Goal: Information Seeking & Learning: Find specific fact

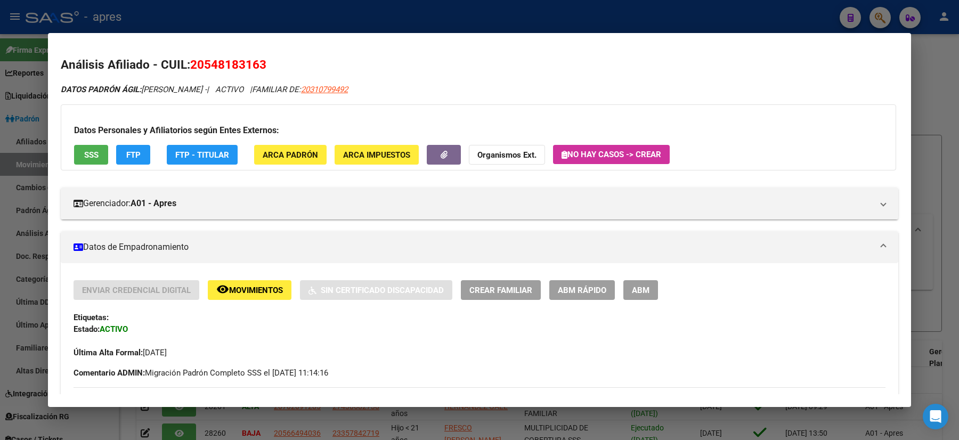
click at [0, 125] on div at bounding box center [479, 220] width 959 height 440
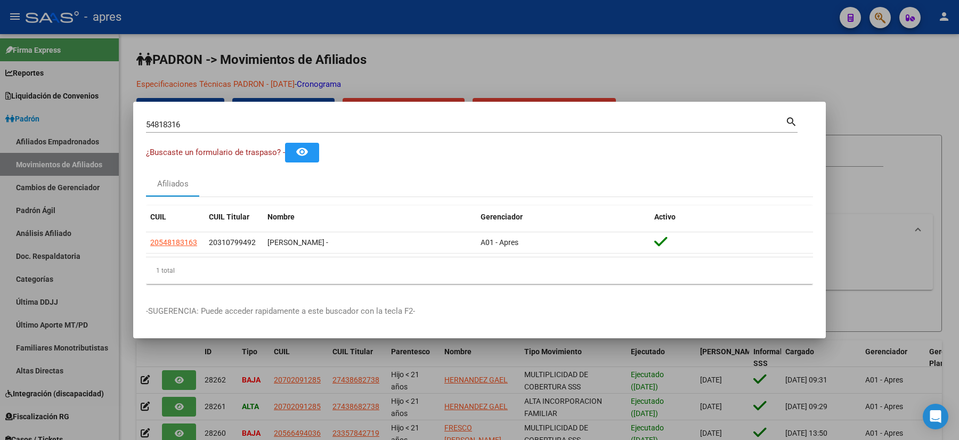
drag, startPoint x: 196, startPoint y: 118, endPoint x: 113, endPoint y: 122, distance: 83.2
click at [116, 122] on div "54818316 Buscar (apellido, dni, cuil, nro traspaso, cuit, obra social) search ¿…" at bounding box center [479, 220] width 959 height 440
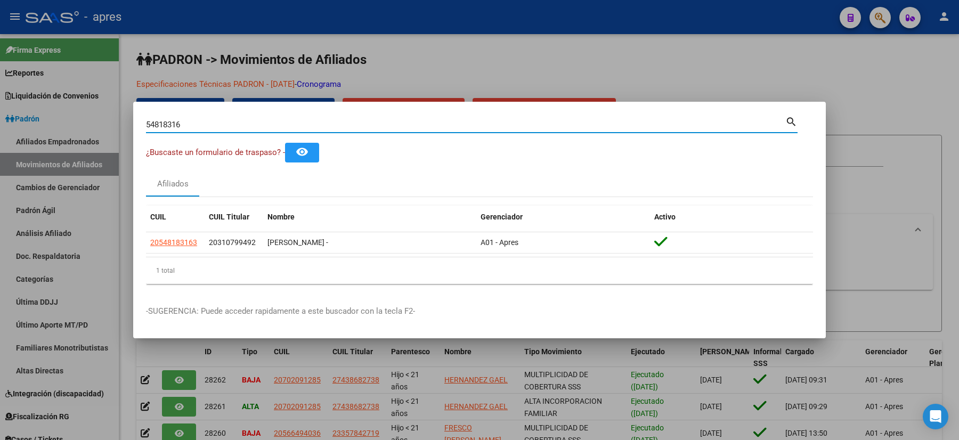
drag, startPoint x: 190, startPoint y: 122, endPoint x: 50, endPoint y: 101, distance: 141.1
click at [72, 111] on div "54818316 Buscar (apellido, dni, cuil, nro traspaso, cuit, obra social) search ¿…" at bounding box center [479, 220] width 959 height 440
paste input "32423744"
type input "32423744"
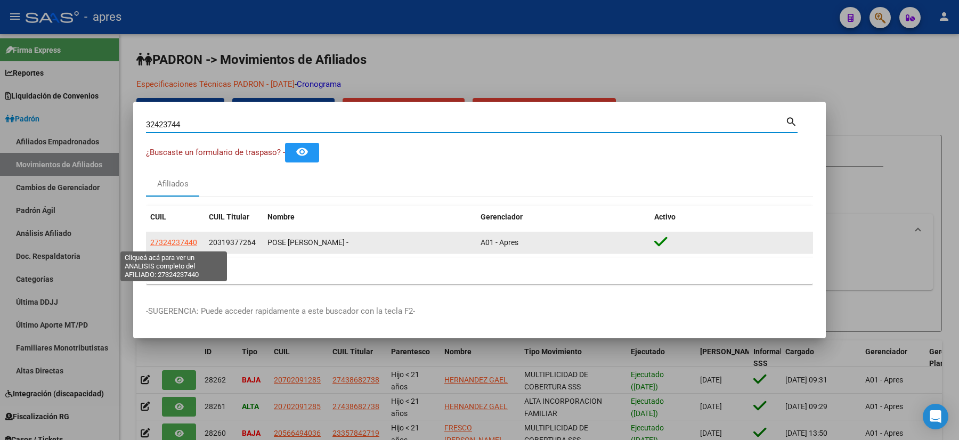
click at [189, 241] on span "27324237440" at bounding box center [173, 242] width 47 height 9
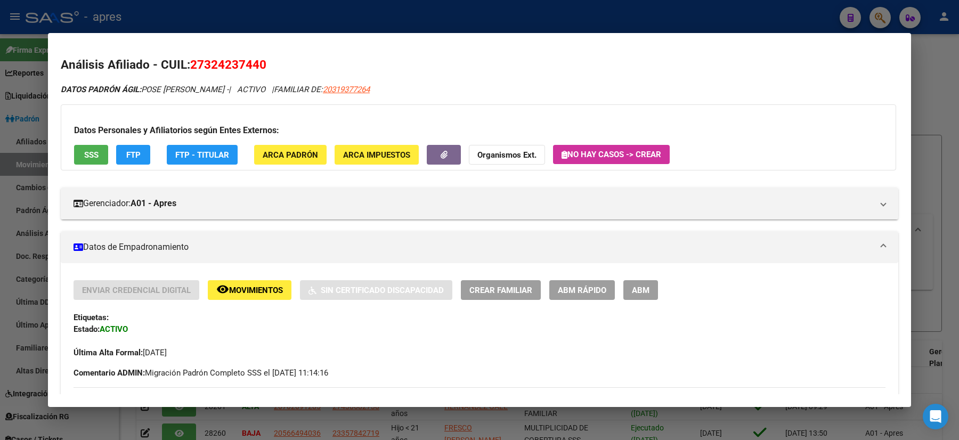
drag, startPoint x: 256, startPoint y: 64, endPoint x: 190, endPoint y: 69, distance: 66.2
click at [190, 69] on h2 "Análisis Afiliado - CUIL: 27324237440" at bounding box center [479, 65] width 837 height 18
click at [355, 92] on span "20319377264" at bounding box center [346, 90] width 47 height 10
type textarea "20319377264"
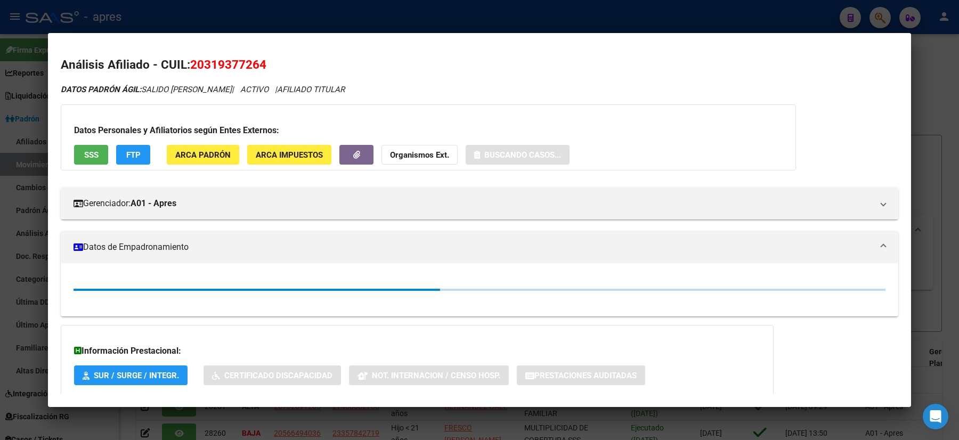
drag, startPoint x: 273, startPoint y: 62, endPoint x: 189, endPoint y: 52, distance: 84.7
click at [189, 52] on mat-dialog-content "Análisis Afiliado - CUIL: 20319377264 DATOS PADRÓN ÁGIL: SALIDO [PERSON_NAME] |…" at bounding box center [479, 220] width 863 height 348
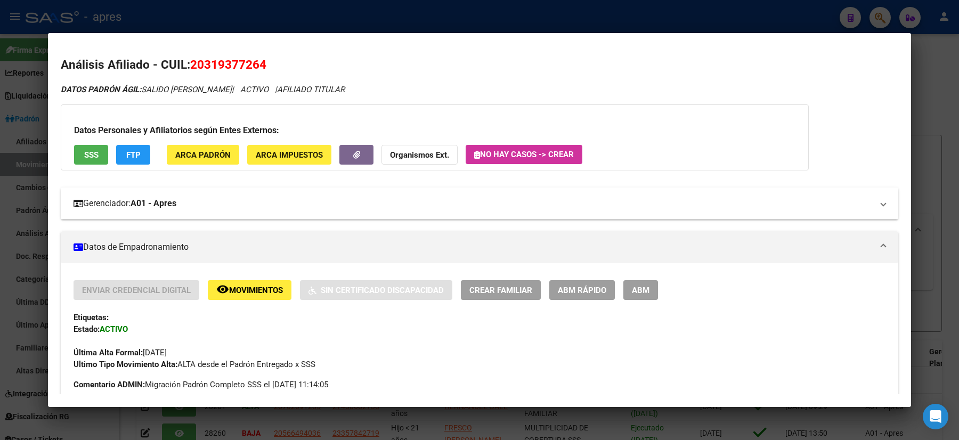
scroll to position [71, 0]
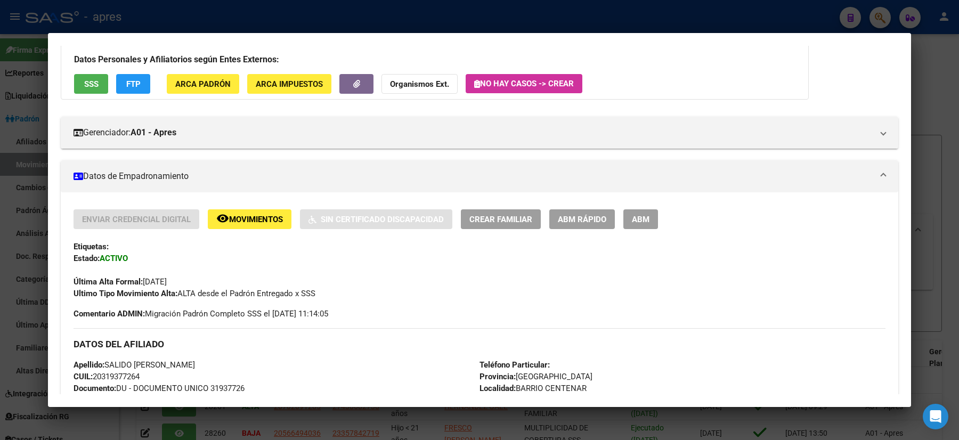
click at [0, 84] on div at bounding box center [479, 220] width 959 height 440
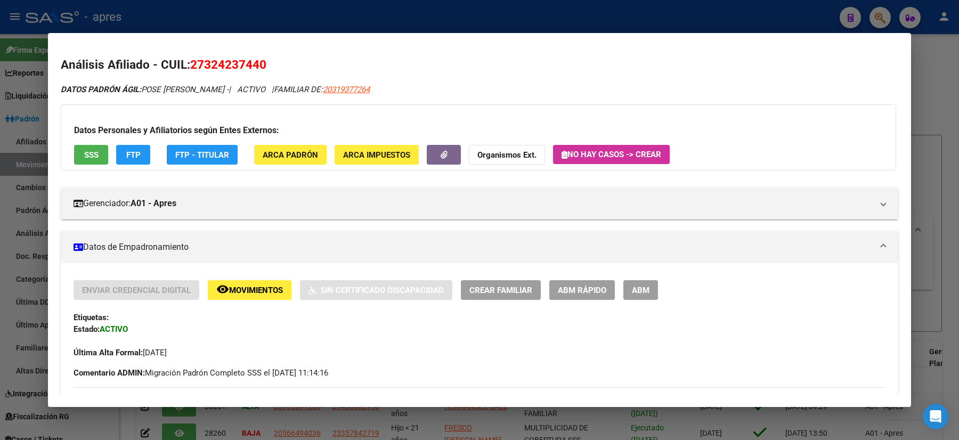
click at [0, 180] on div at bounding box center [479, 220] width 959 height 440
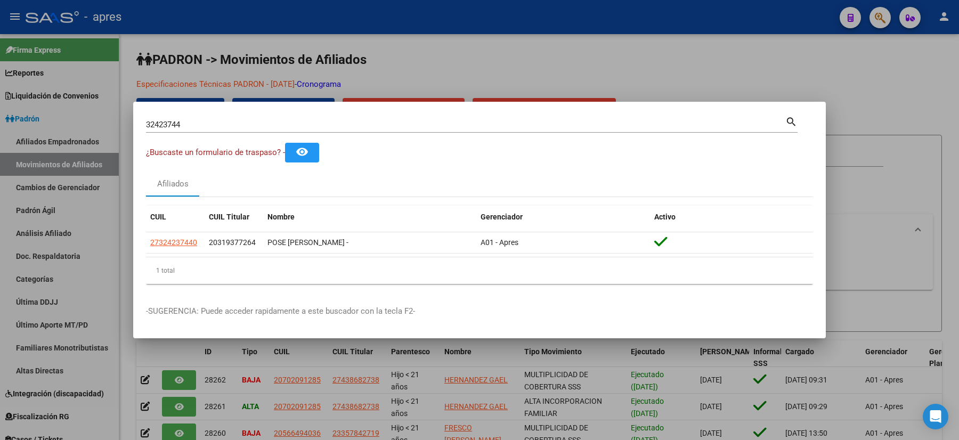
drag, startPoint x: 189, startPoint y: 120, endPoint x: 99, endPoint y: 137, distance: 91.1
click at [99, 137] on div "32423744 Buscar (apellido, dni, cuil, nro traspaso, cuit, obra social) search ¿…" at bounding box center [479, 220] width 959 height 440
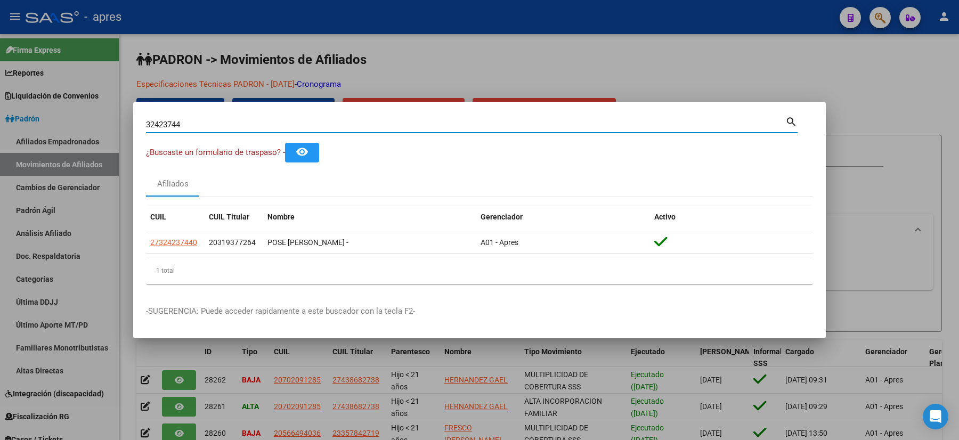
paste input "52928976"
type input "52928976"
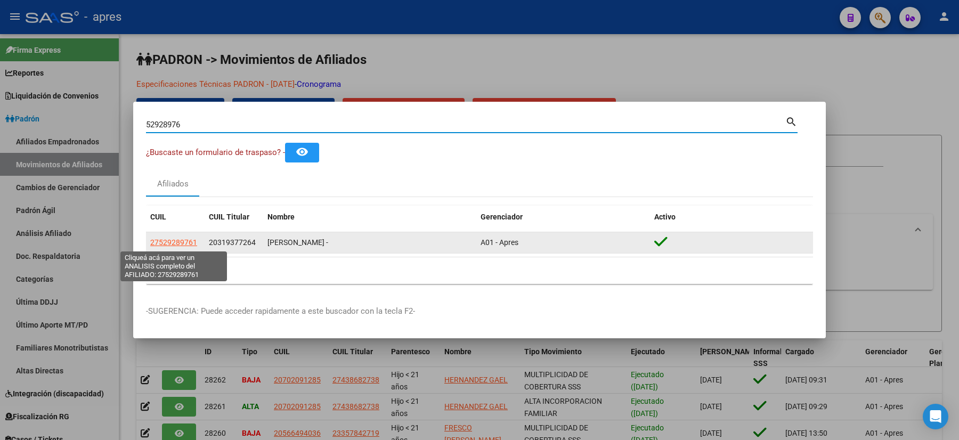
click at [195, 242] on span "27529289761" at bounding box center [173, 242] width 47 height 9
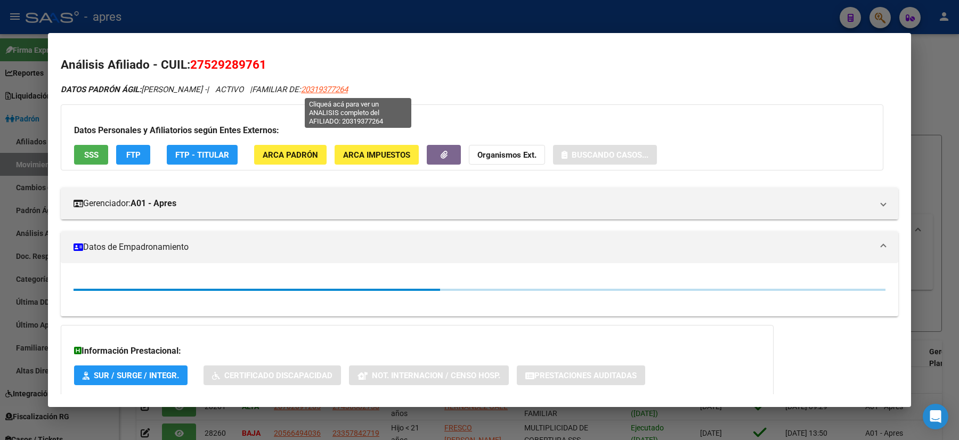
click at [348, 86] on span "20319377264" at bounding box center [324, 90] width 47 height 10
type textarea "20319377264"
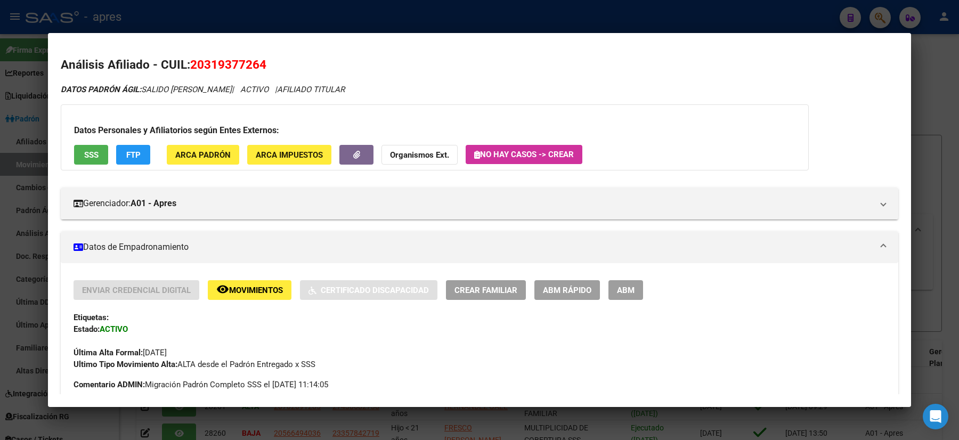
click at [0, 243] on div at bounding box center [479, 220] width 959 height 440
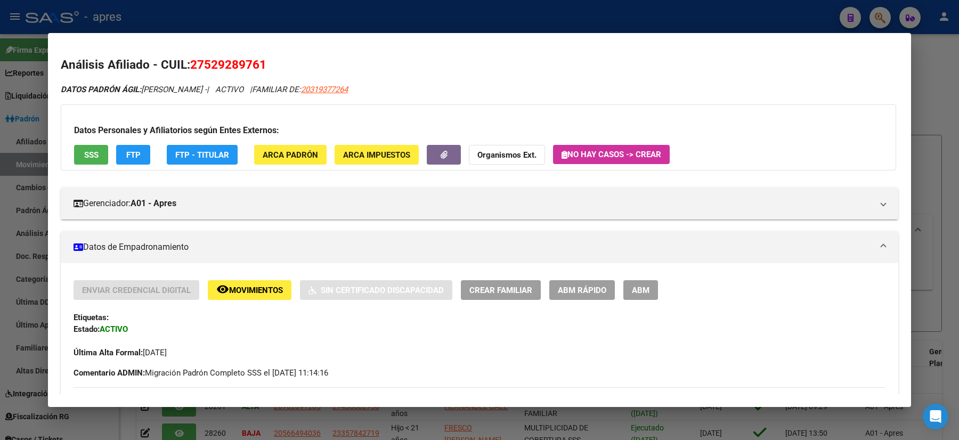
drag, startPoint x: 267, startPoint y: 60, endPoint x: 189, endPoint y: 71, distance: 79.6
click at [189, 71] on h2 "Análisis Afiliado - CUIL: 27529289761" at bounding box center [479, 65] width 837 height 18
copy span "27529289761"
click at [0, 269] on div at bounding box center [479, 220] width 959 height 440
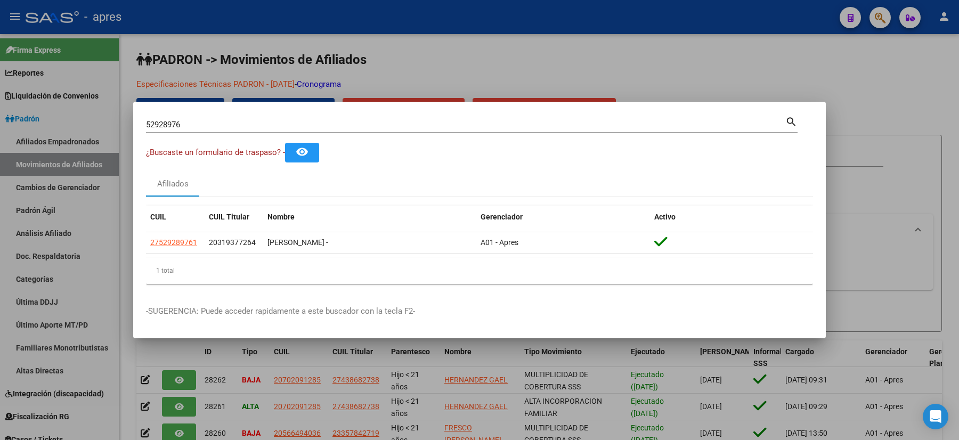
drag, startPoint x: 203, startPoint y: 118, endPoint x: 183, endPoint y: 124, distance: 21.1
click at [187, 124] on div "52928976 Buscar (apellido, dni, [PERSON_NAME], [PERSON_NAME], cuit, obra social)" at bounding box center [465, 125] width 639 height 16
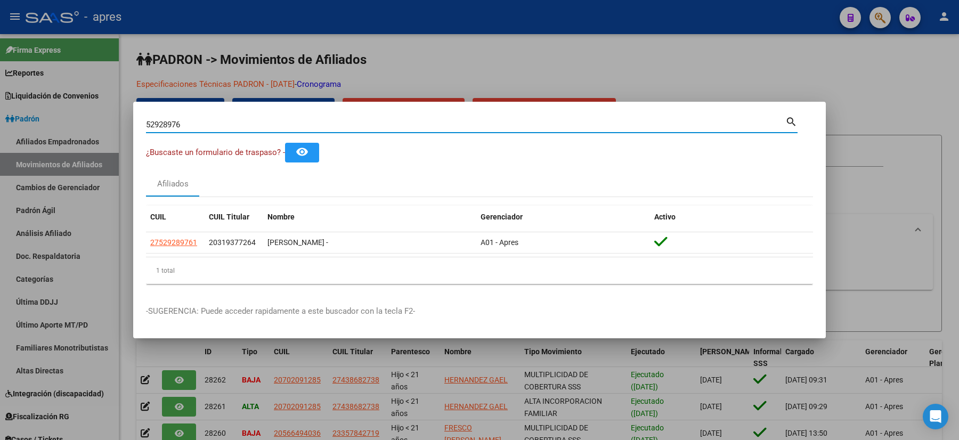
drag, startPoint x: 184, startPoint y: 122, endPoint x: 27, endPoint y: 98, distance: 159.4
click at [101, 116] on div "52928976 Buscar (apellido, dni, cuil, nro traspaso, cuit, obra social) search ¿…" at bounding box center [479, 220] width 959 height 440
paste input "34471129"
type input "34471129"
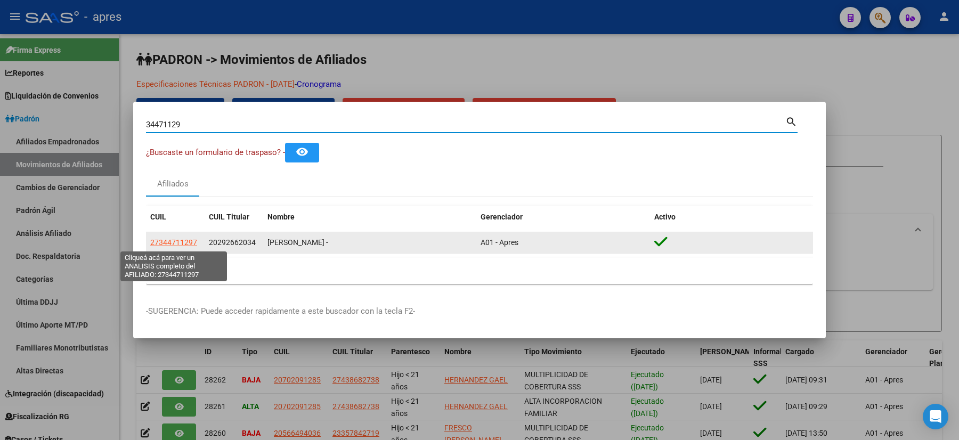
click at [184, 238] on span "27344711297" at bounding box center [173, 242] width 47 height 9
type textarea "27344711297"
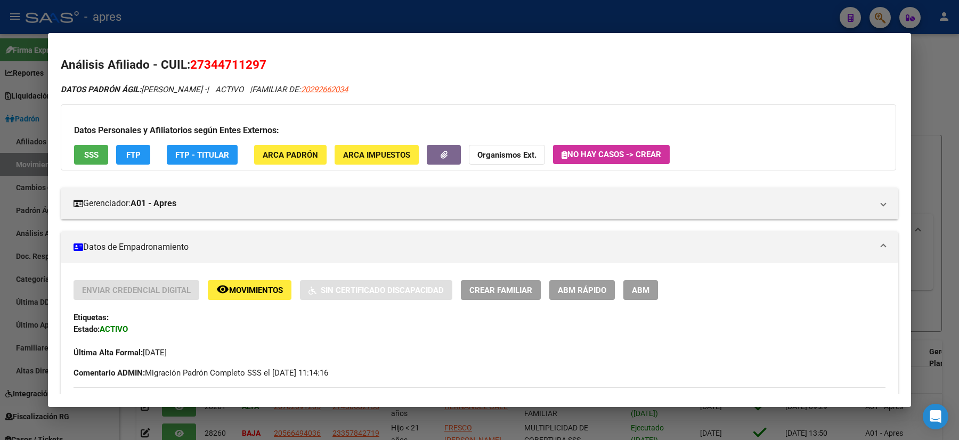
click at [275, 62] on h2 "Análisis Afiliado - CUIL: 27344711297" at bounding box center [479, 65] width 837 height 18
drag, startPoint x: 284, startPoint y: 58, endPoint x: 192, endPoint y: 60, distance: 92.1
click at [192, 60] on h2 "Análisis Afiliado - CUIL: 27344711297" at bounding box center [479, 65] width 837 height 18
copy span "27344711297"
click at [0, 225] on div at bounding box center [479, 220] width 959 height 440
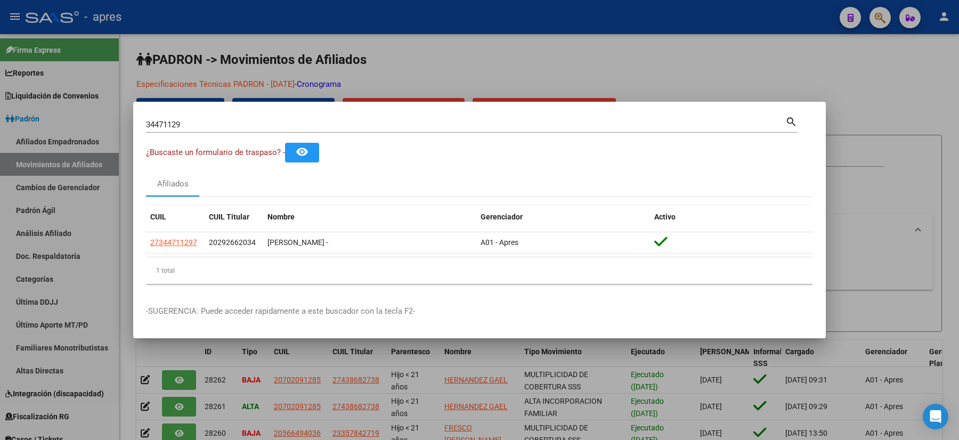
drag, startPoint x: 201, startPoint y: 117, endPoint x: 132, endPoint y: 117, distance: 68.7
click at [132, 117] on div "34471129 Buscar (apellido, dni, cuil, nro traspaso, cuit, obra social) search ¿…" at bounding box center [479, 220] width 959 height 440
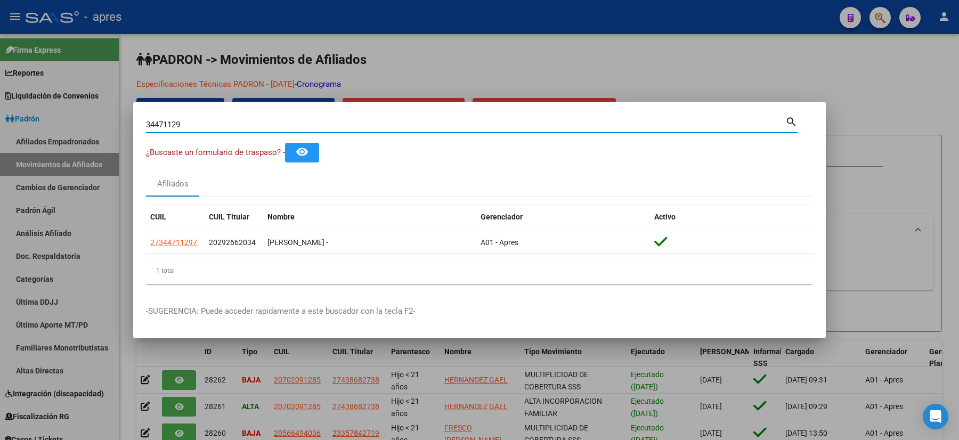
drag, startPoint x: 209, startPoint y: 122, endPoint x: 101, endPoint y: 130, distance: 108.4
click at [103, 130] on div "34471129 Buscar (apellido, dni, cuil, nro traspaso, cuit, obra social) search ¿…" at bounding box center [479, 220] width 959 height 440
paste input "17542182"
type input "17542182"
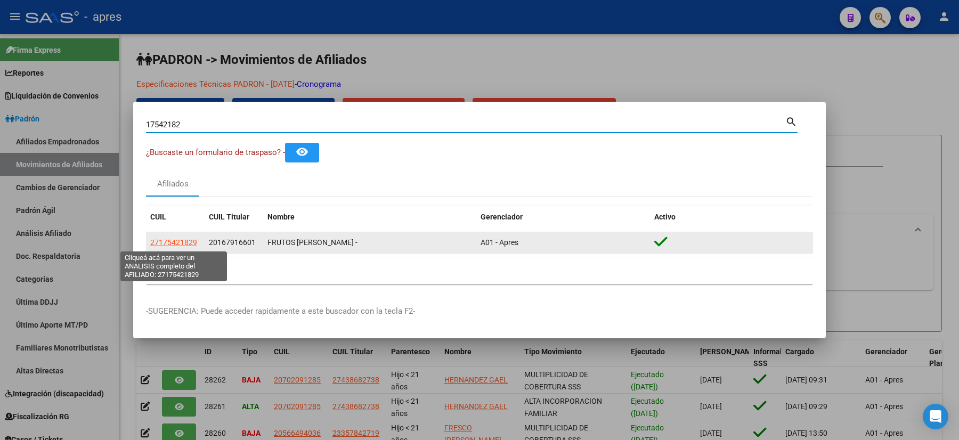
click at [176, 241] on span "27175421829" at bounding box center [173, 242] width 47 height 9
type textarea "27175421829"
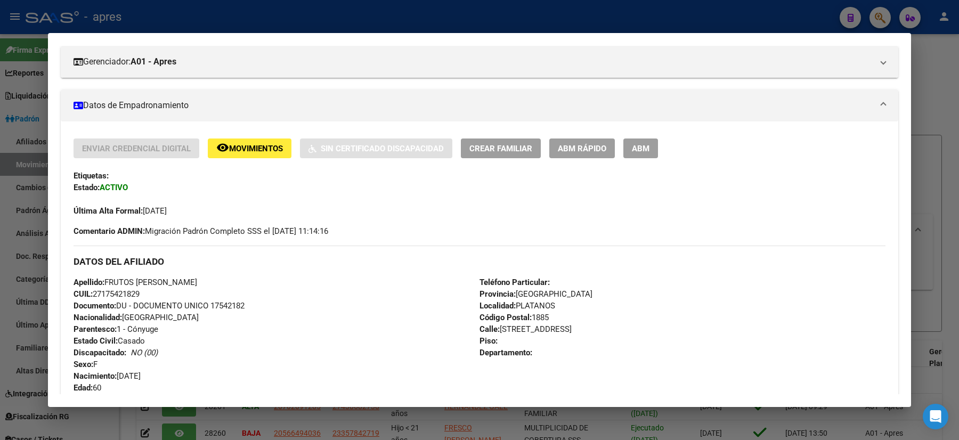
scroll to position [0, 0]
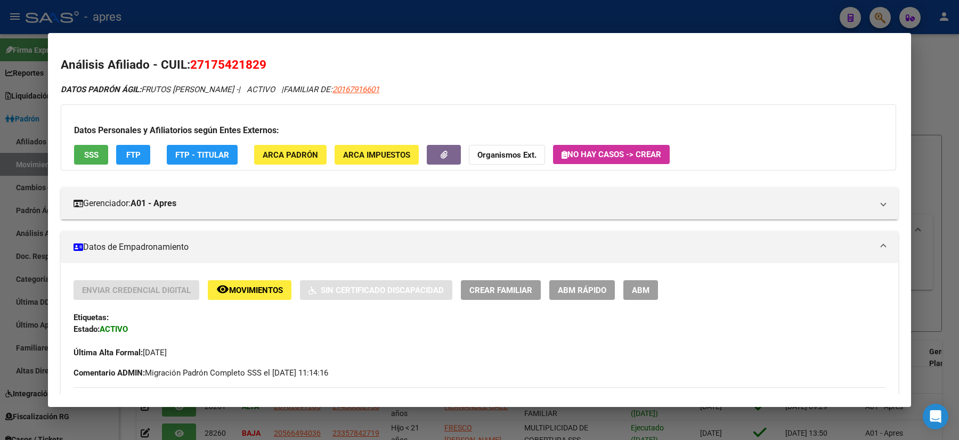
drag, startPoint x: 271, startPoint y: 64, endPoint x: 190, endPoint y: 69, distance: 81.1
click at [190, 69] on h2 "Análisis Afiliado - CUIL: 27175421829" at bounding box center [479, 65] width 837 height 18
copy span "27175421829"
click at [0, 232] on div at bounding box center [479, 220] width 959 height 440
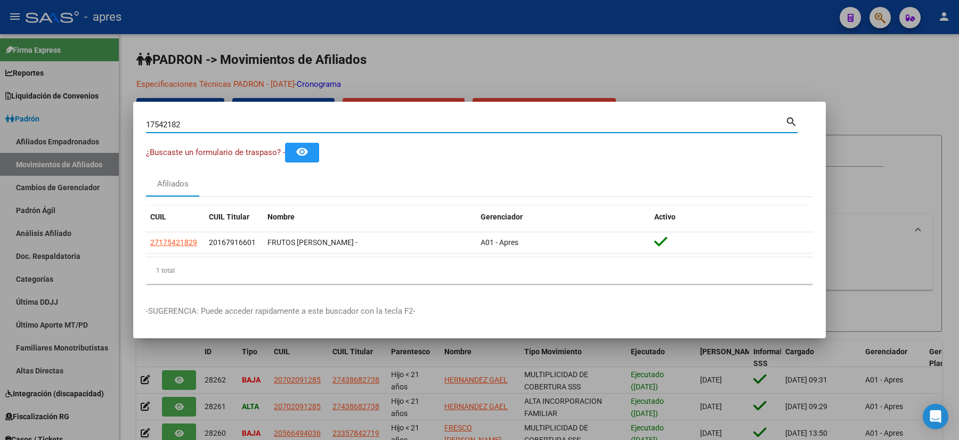
drag, startPoint x: 196, startPoint y: 125, endPoint x: 73, endPoint y: 122, distance: 123.0
click at [75, 122] on div "17542182 Buscar (apellido, dni, cuil, nro traspaso, cuit, obra social) search ¿…" at bounding box center [479, 220] width 959 height 440
paste input "51144375"
type input "51144375"
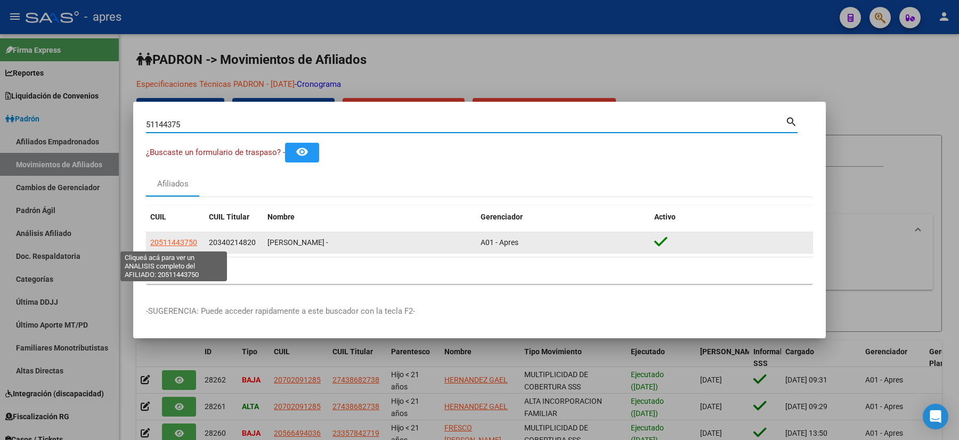
click at [171, 245] on span "20511443750" at bounding box center [173, 242] width 47 height 9
type textarea "20511443750"
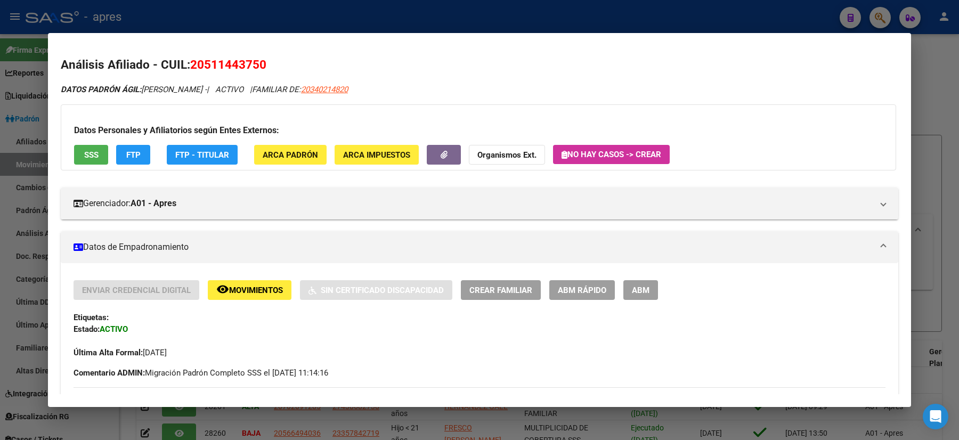
click at [0, 329] on div at bounding box center [479, 220] width 959 height 440
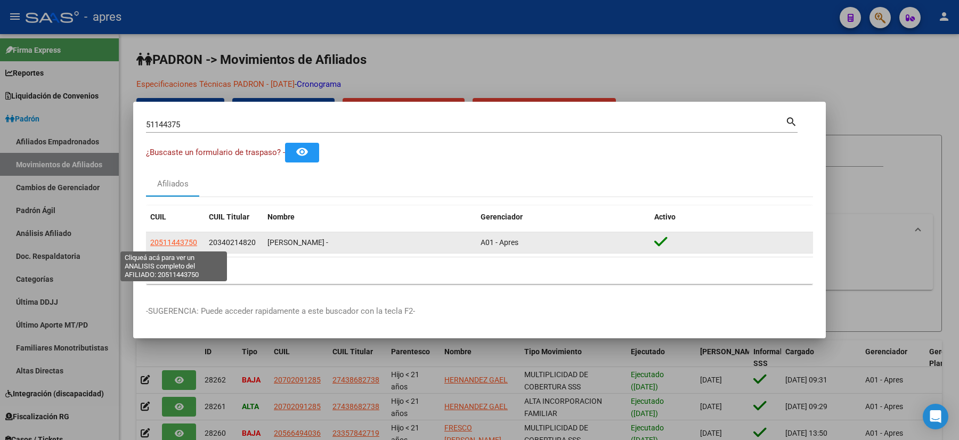
click at [179, 246] on span "20511443750" at bounding box center [173, 242] width 47 height 9
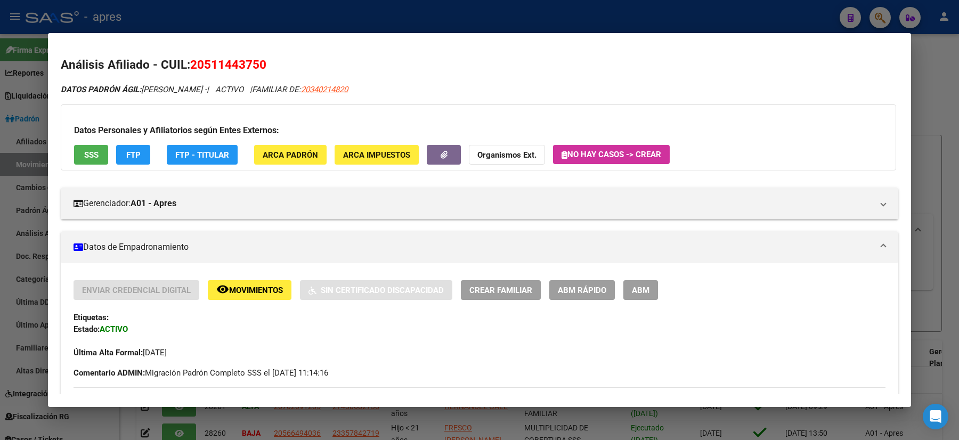
click at [211, 64] on span "20511443750" at bounding box center [228, 65] width 76 height 14
drag, startPoint x: 202, startPoint y: 62, endPoint x: 263, endPoint y: 61, distance: 60.2
click at [263, 61] on span "20511443750" at bounding box center [228, 65] width 76 height 14
copy span "51144375"
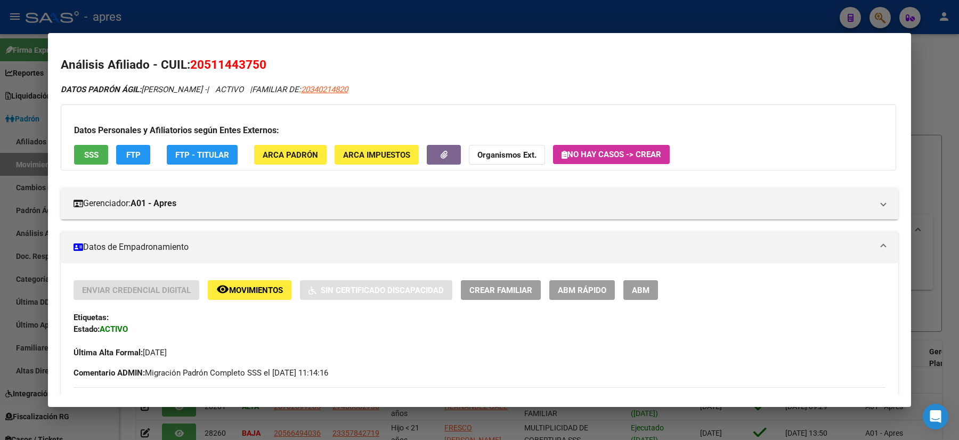
copy span "51144375"
click at [216, 73] on h2 "Análisis Afiliado - CUIL: 20511443750" at bounding box center [479, 65] width 837 height 18
click at [205, 65] on span "20511443750" at bounding box center [228, 65] width 76 height 14
drag, startPoint x: 190, startPoint y: 66, endPoint x: 281, endPoint y: 69, distance: 91.6
click at [281, 69] on h2 "Análisis Afiliado - CUIL: 20511443750" at bounding box center [479, 65] width 837 height 18
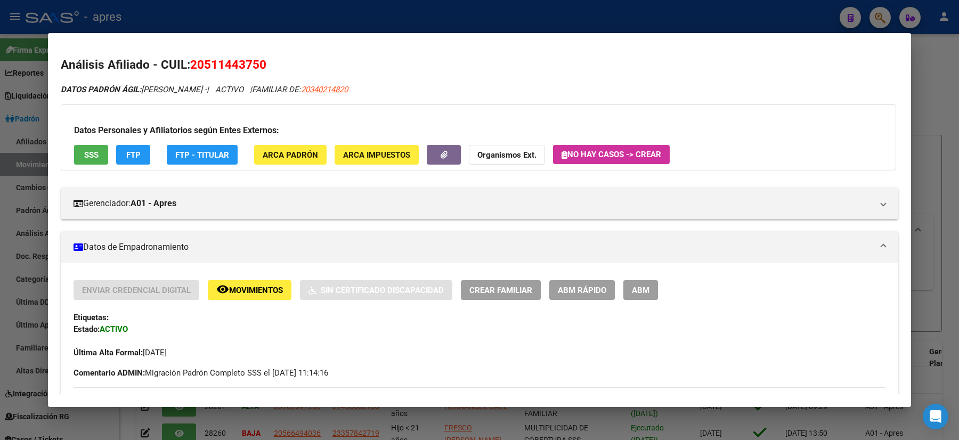
drag, startPoint x: 231, startPoint y: 69, endPoint x: 213, endPoint y: 67, distance: 18.3
click at [229, 69] on span "20511443750" at bounding box center [228, 65] width 76 height 14
click at [196, 64] on span "20511443750" at bounding box center [228, 65] width 76 height 14
click at [207, 64] on span "20511443750" at bounding box center [228, 65] width 76 height 14
drag, startPoint x: 201, startPoint y: 64, endPoint x: 260, endPoint y: 69, distance: 58.8
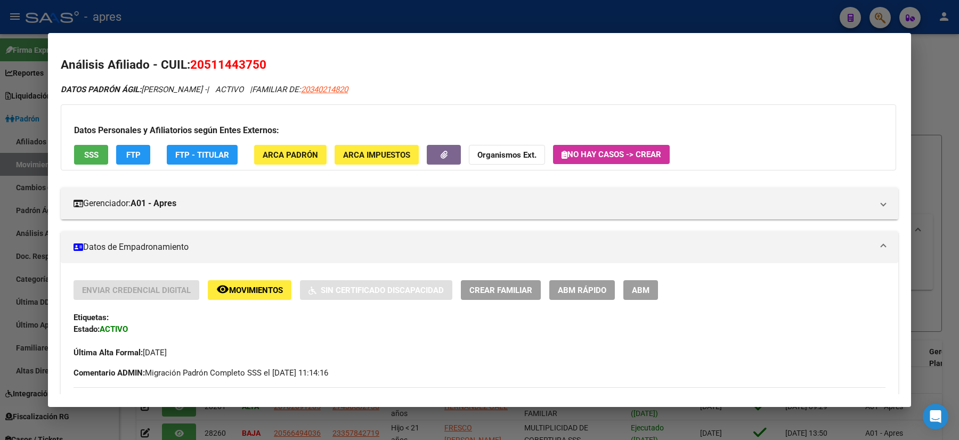
click at [260, 69] on span "20511443750" at bounding box center [228, 65] width 76 height 14
copy span "51144375"
drag, startPoint x: 202, startPoint y: 63, endPoint x: 258, endPoint y: 69, distance: 55.7
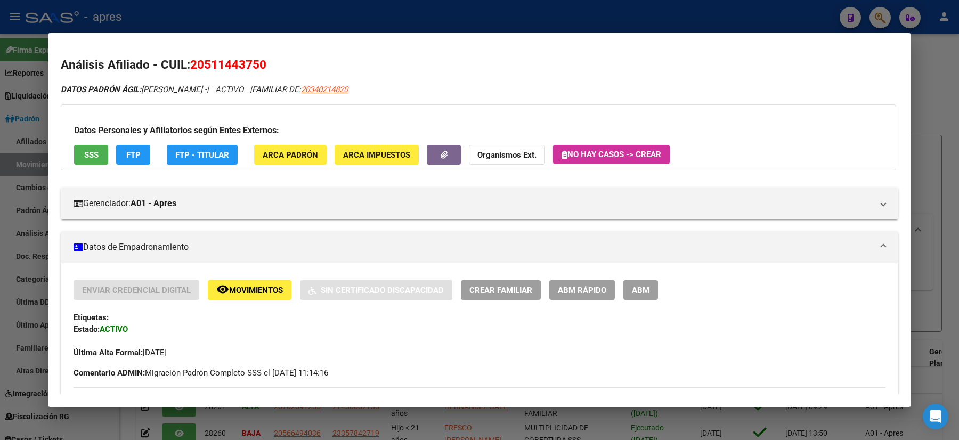
click at [258, 69] on span "20511443750" at bounding box center [228, 65] width 76 height 14
copy span "51144375"
click at [0, 269] on div at bounding box center [479, 220] width 959 height 440
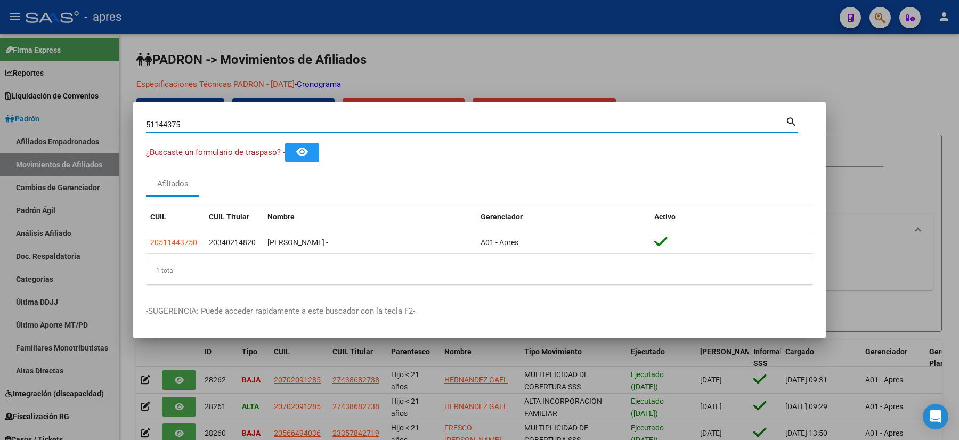
drag, startPoint x: 198, startPoint y: 124, endPoint x: 127, endPoint y: 126, distance: 71.4
click at [127, 126] on div "51144375 Buscar (apellido, dni, cuil, nro traspaso, cuit, obra social) search ¿…" at bounding box center [479, 220] width 959 height 440
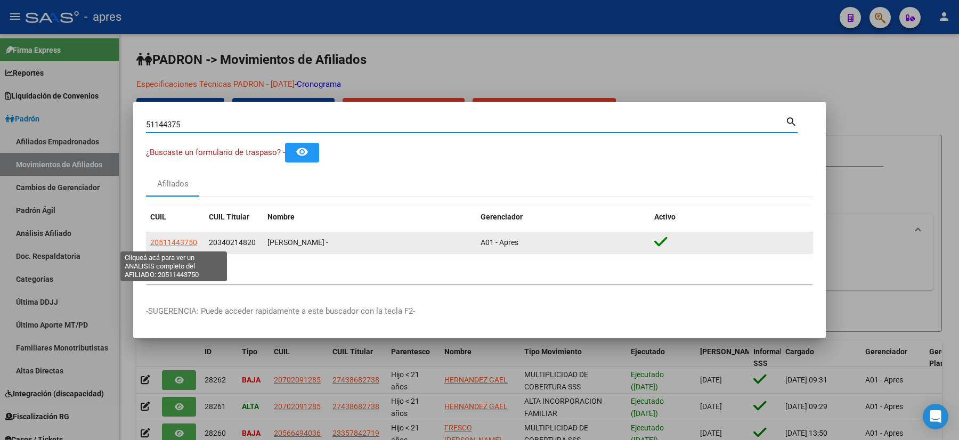
click at [159, 240] on span "20511443750" at bounding box center [173, 242] width 47 height 9
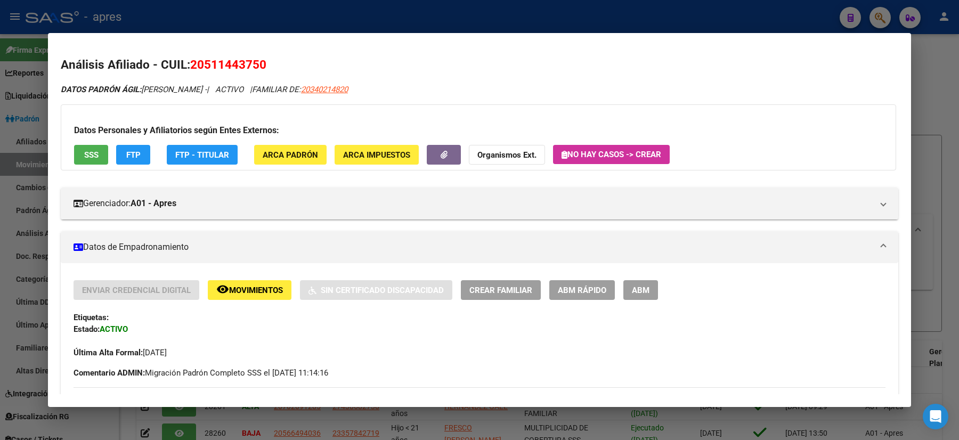
drag, startPoint x: 196, startPoint y: 65, endPoint x: 216, endPoint y: 71, distance: 20.0
click at [216, 71] on span "20511443750" at bounding box center [228, 65] width 76 height 14
click at [207, 67] on span "20511443750" at bounding box center [228, 65] width 76 height 14
click at [203, 63] on span "20511443750" at bounding box center [228, 65] width 76 height 14
drag, startPoint x: 203, startPoint y: 61, endPoint x: 191, endPoint y: 67, distance: 13.6
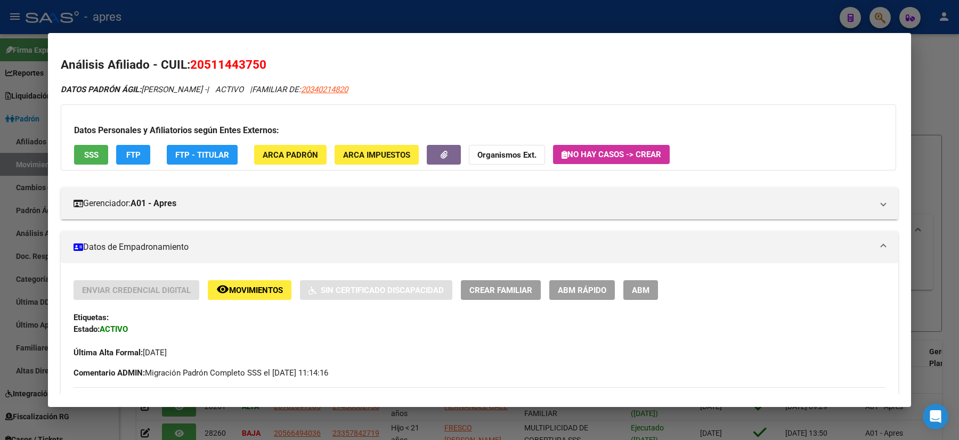
click at [203, 61] on span "20511443750" at bounding box center [228, 65] width 76 height 14
drag, startPoint x: 197, startPoint y: 70, endPoint x: 218, endPoint y: 60, distance: 23.1
click at [218, 60] on span "20511443750" at bounding box center [228, 65] width 76 height 14
drag, startPoint x: 202, startPoint y: 62, endPoint x: 267, endPoint y: 69, distance: 64.9
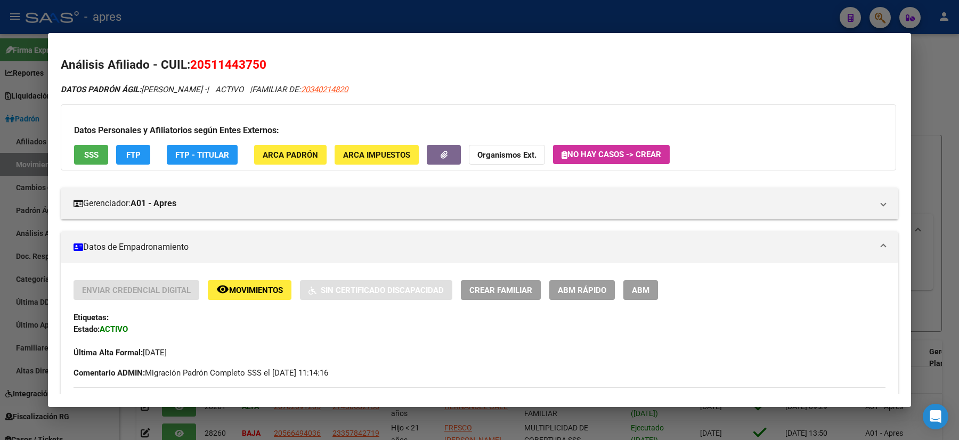
click at [269, 69] on h2 "Análisis Afiliado - CUIL: 20511443750" at bounding box center [479, 65] width 837 height 18
click at [203, 71] on span "20511443750" at bounding box center [228, 65] width 76 height 14
drag, startPoint x: 188, startPoint y: 67, endPoint x: 271, endPoint y: 72, distance: 83.2
click at [271, 72] on h2 "Análisis Afiliado - CUIL: 20511443750" at bounding box center [479, 65] width 837 height 18
copy span "20511443750"
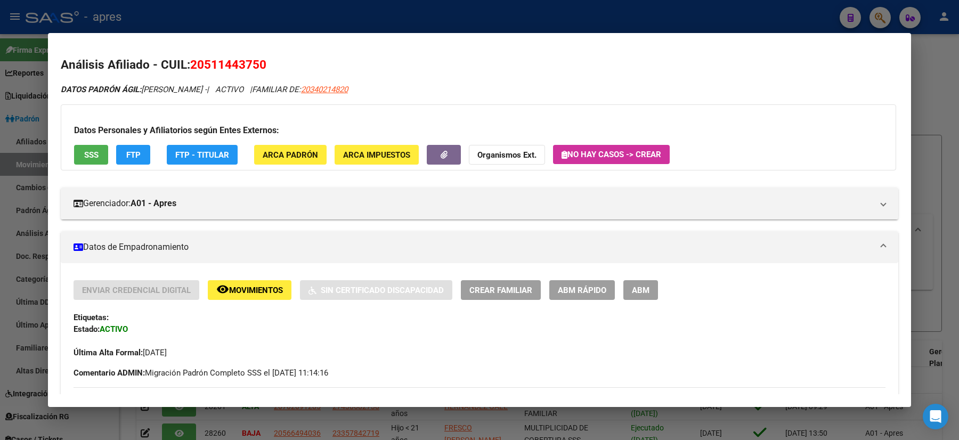
click at [38, 267] on div at bounding box center [479, 220] width 959 height 440
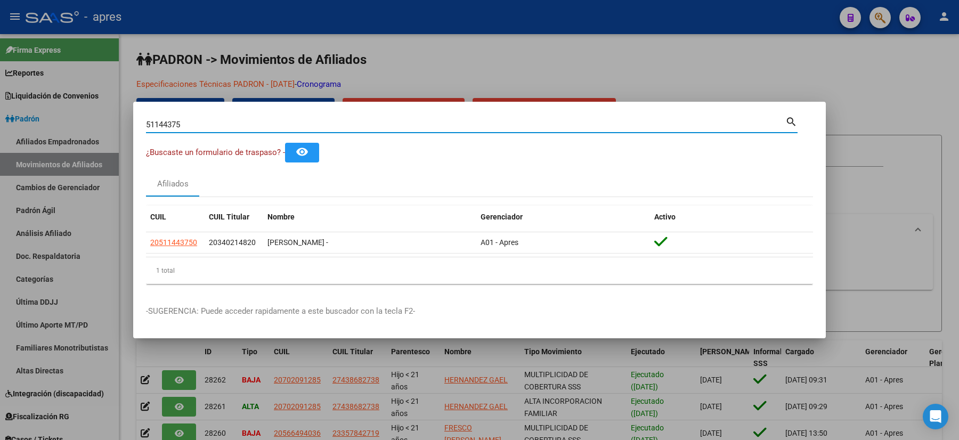
drag, startPoint x: 192, startPoint y: 129, endPoint x: 93, endPoint y: 124, distance: 99.7
click at [94, 124] on div "51144375 Buscar (apellido, dni, cuil, nro traspaso, cuit, obra social) search ¿…" at bounding box center [479, 220] width 959 height 440
paste input "20511443750"
type input "20511443750"
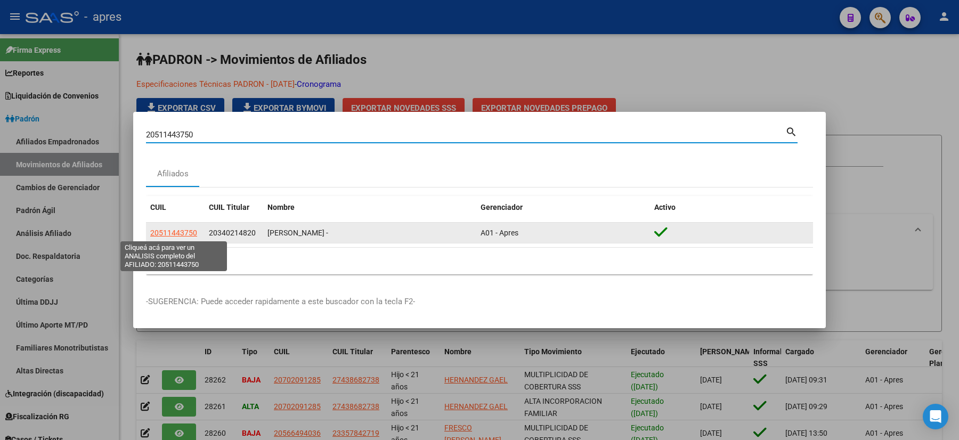
click at [184, 230] on span "20511443750" at bounding box center [173, 232] width 47 height 9
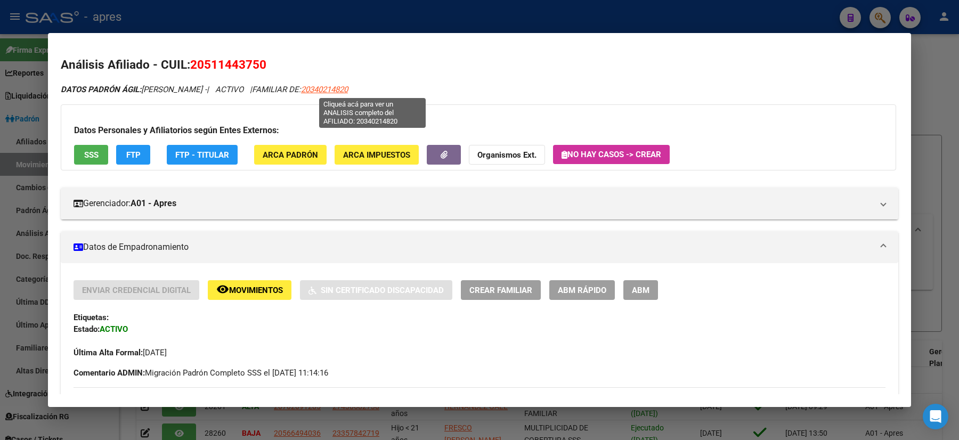
click at [348, 93] on span "20340214820" at bounding box center [324, 90] width 47 height 10
type textarea "20340214820"
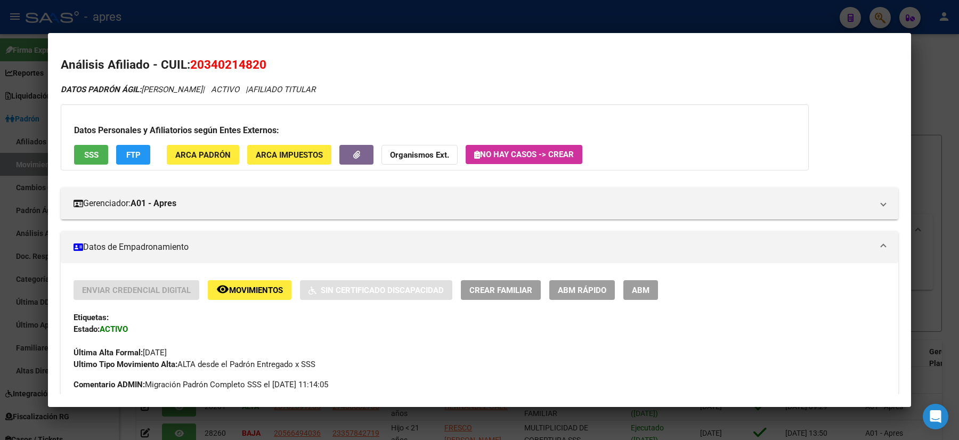
drag, startPoint x: 273, startPoint y: 63, endPoint x: 191, endPoint y: 54, distance: 82.4
click at [191, 54] on mat-dialog-content "Análisis Afiliado - CUIL: 20340214820 DATOS PADRÓN ÁGIL: [PERSON_NAME] | ACTIVO…" at bounding box center [479, 220] width 863 height 348
click at [0, 120] on div at bounding box center [479, 220] width 959 height 440
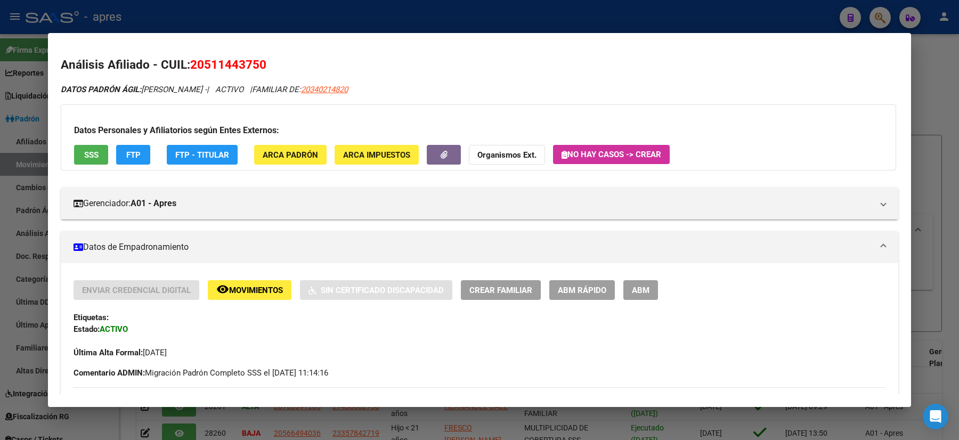
click at [0, 154] on div at bounding box center [479, 220] width 959 height 440
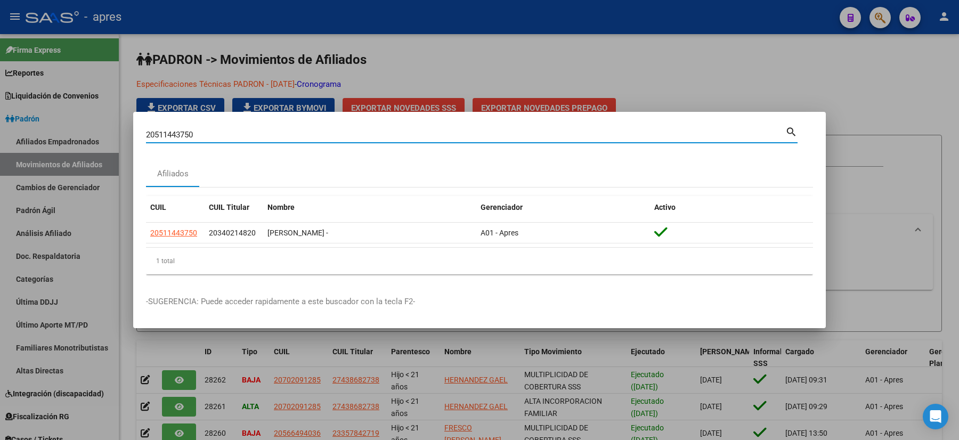
drag, startPoint x: 201, startPoint y: 135, endPoint x: 0, endPoint y: 120, distance: 201.8
click at [0, 126] on div "20511443750 Buscar (apellido, dni, cuil, nro traspaso, cuit, obra social) searc…" at bounding box center [479, 220] width 959 height 440
paste input "5578126"
type input "25578126"
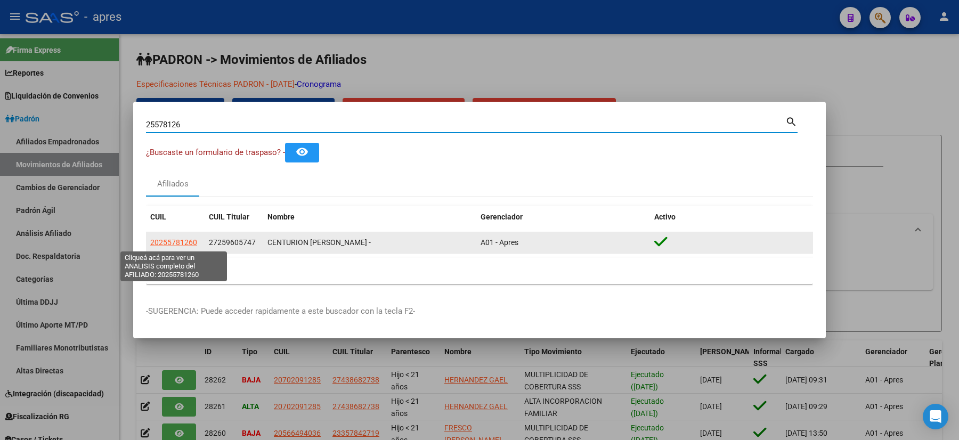
click at [175, 238] on span "20255781260" at bounding box center [173, 242] width 47 height 9
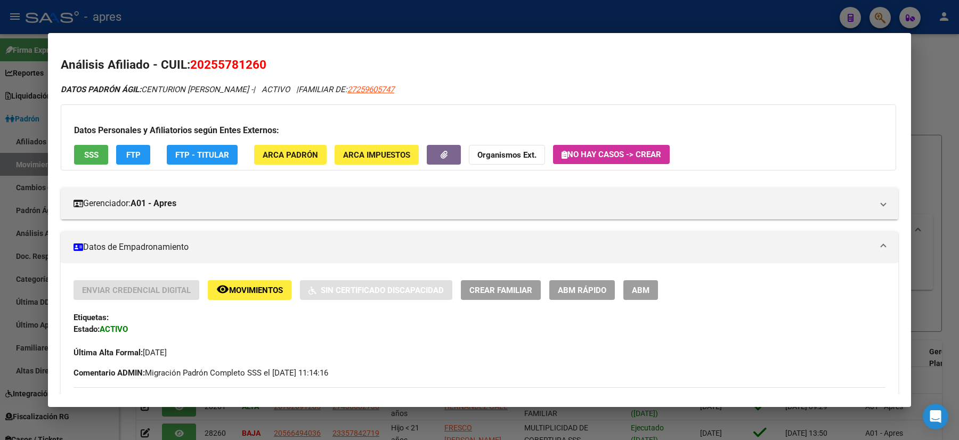
drag, startPoint x: 274, startPoint y: 62, endPoint x: 192, endPoint y: 62, distance: 82.0
click at [192, 62] on h2 "Análisis Afiliado - CUIL: 20255781260" at bounding box center [479, 65] width 837 height 18
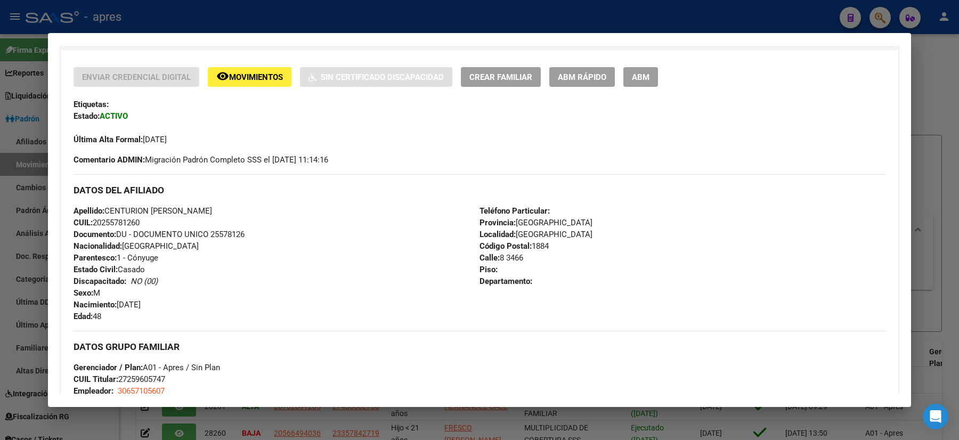
scroll to position [355, 0]
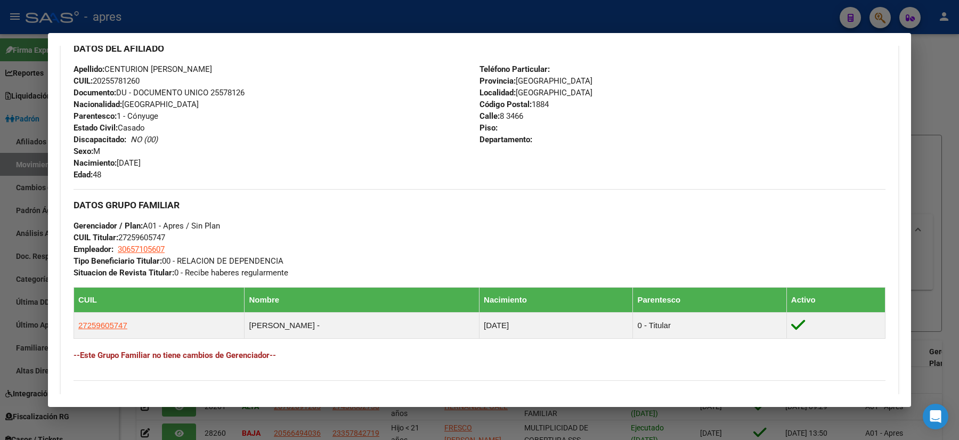
click at [0, 239] on div at bounding box center [479, 220] width 959 height 440
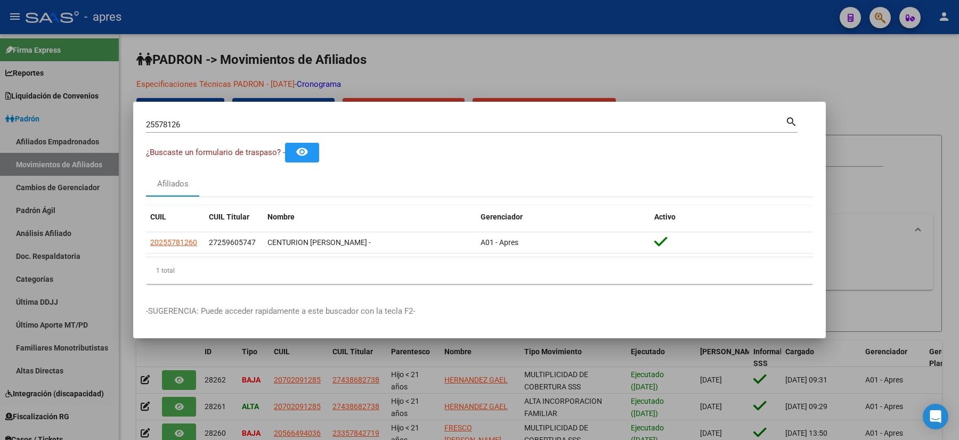
drag, startPoint x: 224, startPoint y: 118, endPoint x: 141, endPoint y: 131, distance: 84.6
click at [141, 131] on mat-dialog-content "25578126 Buscar (apellido, dni, cuil, nro traspaso, cuit, obra social) search ¿…" at bounding box center [479, 203] width 692 height 178
click at [199, 131] on div "25578126 Buscar (apellido, dni, [PERSON_NAME], [PERSON_NAME], cuit, obra social)" at bounding box center [465, 125] width 639 height 16
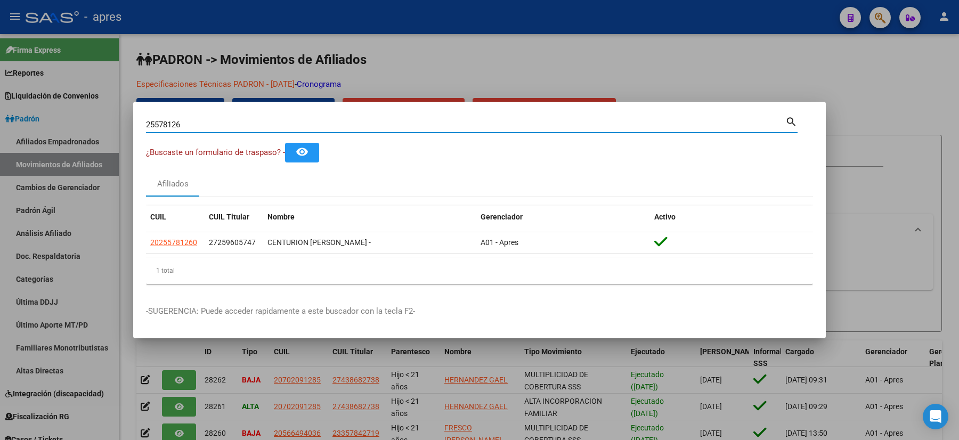
drag, startPoint x: 187, startPoint y: 128, endPoint x: 75, endPoint y: 126, distance: 112.4
click at [75, 126] on div "25578126 Buscar (apellido, dni, cuil, nro traspaso, cuit, obra social) search ¿…" at bounding box center [479, 220] width 959 height 440
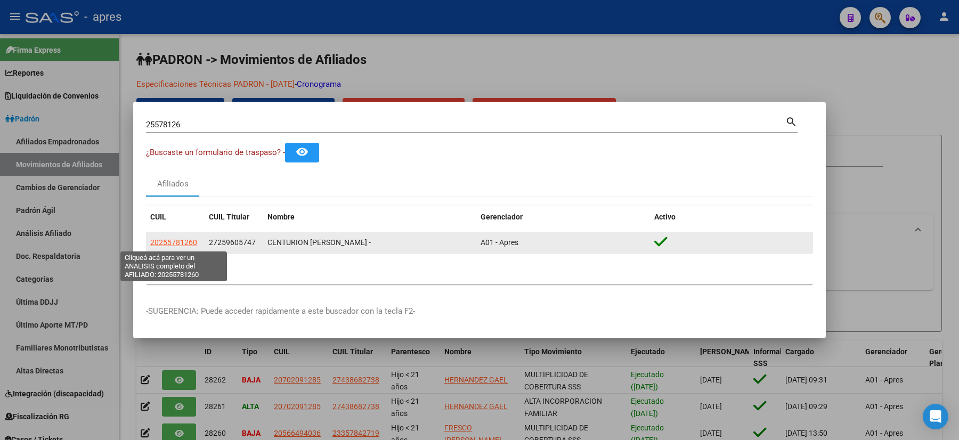
click at [164, 243] on span "20255781260" at bounding box center [173, 242] width 47 height 9
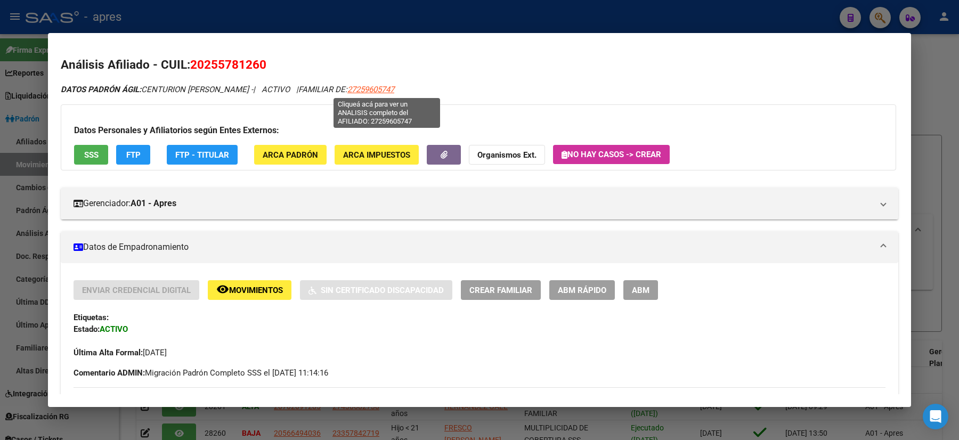
click at [394, 90] on span "27259605747" at bounding box center [370, 90] width 47 height 10
type textarea "27259605747"
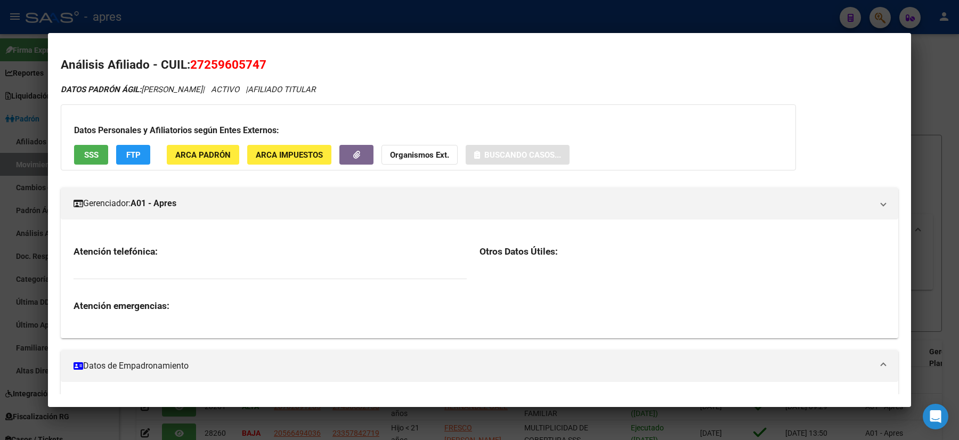
drag, startPoint x: 265, startPoint y: 63, endPoint x: 194, endPoint y: 64, distance: 70.8
click at [198, 65] on span "27259605747" at bounding box center [228, 65] width 76 height 14
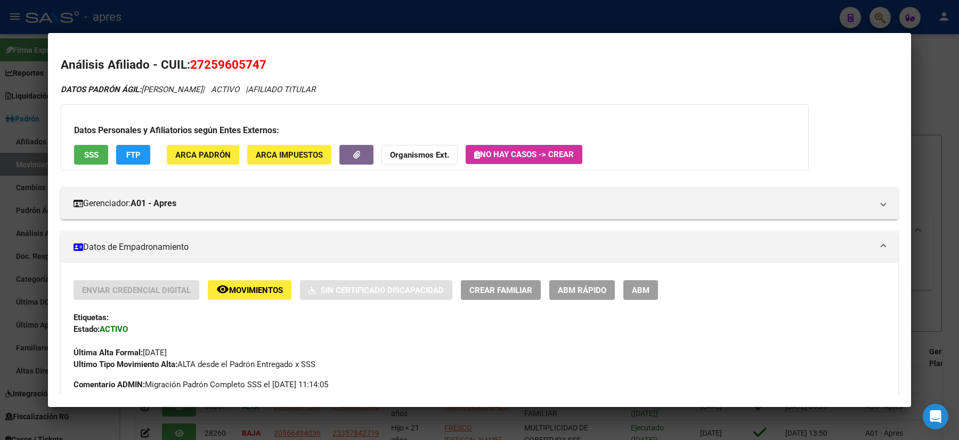
drag, startPoint x: 185, startPoint y: 63, endPoint x: 192, endPoint y: 64, distance: 6.5
click at [192, 64] on h2 "Análisis Afiliado - CUIL: 27259605747" at bounding box center [479, 65] width 837 height 18
drag, startPoint x: 192, startPoint y: 64, endPoint x: 295, endPoint y: 67, distance: 103.4
click at [295, 67] on h2 "Análisis Afiliado - CUIL: 27259605747" at bounding box center [479, 65] width 837 height 18
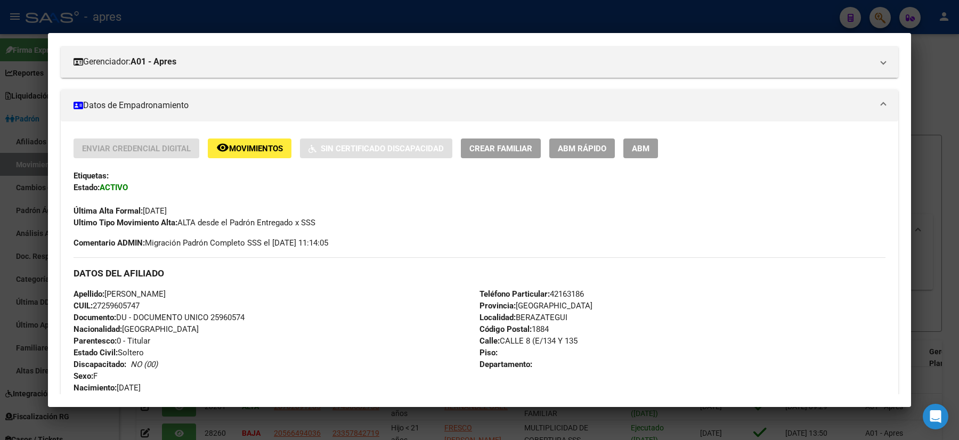
scroll to position [0, 0]
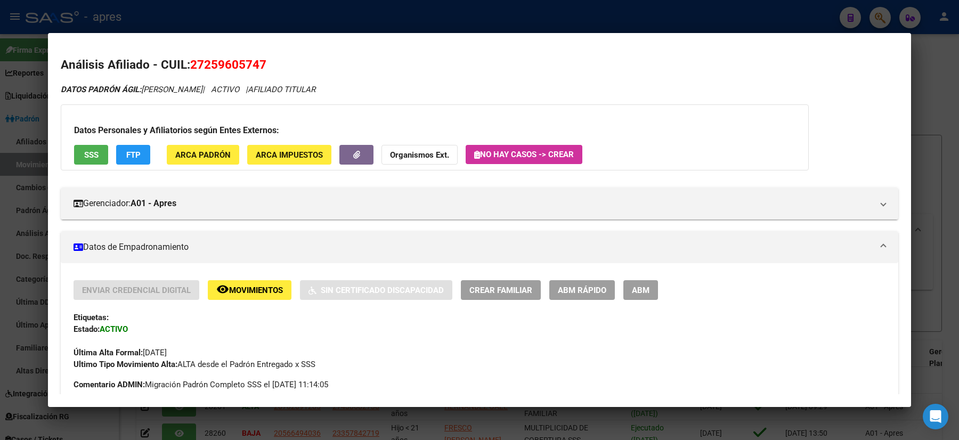
click at [0, 258] on div at bounding box center [479, 220] width 959 height 440
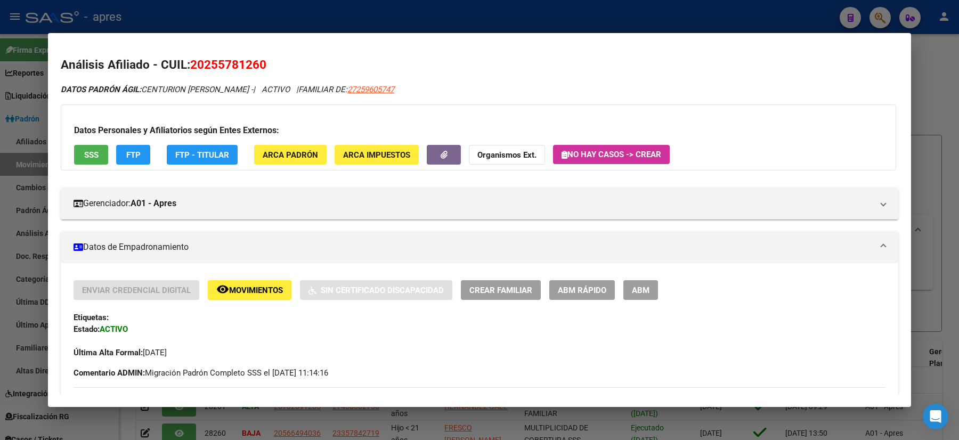
click at [0, 130] on div at bounding box center [479, 220] width 959 height 440
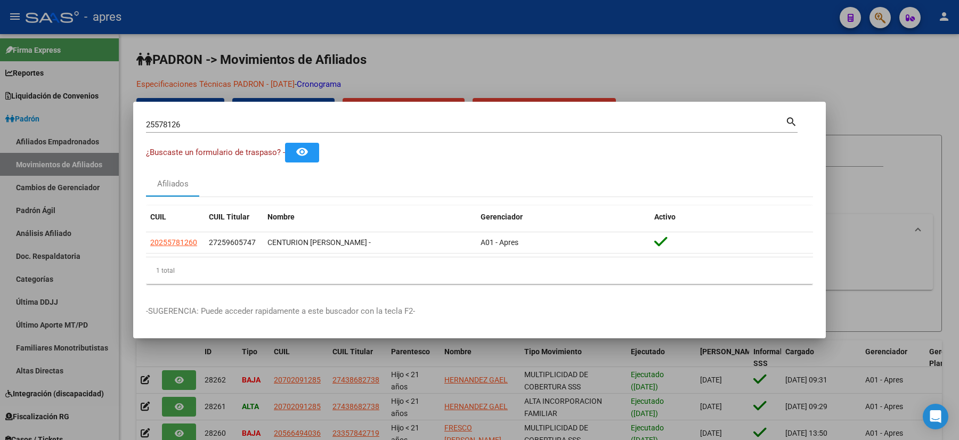
drag, startPoint x: 208, startPoint y: 115, endPoint x: 201, endPoint y: 116, distance: 6.4
click at [201, 116] on div "25578126 Buscar (apellido, dni, [PERSON_NAME], nro traspaso, cuit, obra social)…" at bounding box center [471, 123] width 651 height 18
drag, startPoint x: 205, startPoint y: 118, endPoint x: 127, endPoint y: 107, distance: 79.1
click at [130, 108] on div "25578126 Buscar (apellido, dni, cuil, nro traspaso, cuit, obra social) search ¿…" at bounding box center [479, 220] width 959 height 440
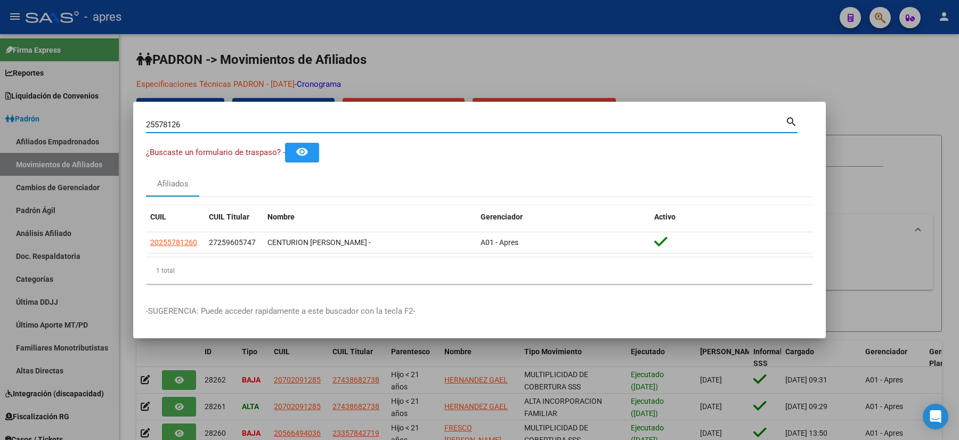
drag, startPoint x: 189, startPoint y: 124, endPoint x: 135, endPoint y: 111, distance: 55.4
click at [135, 111] on mat-dialog-container "25578126 Buscar (apellido, dni, cuil, nro traspaso, cuit, obra social) search ¿…" at bounding box center [479, 220] width 692 height 236
paste input "2226571"
type input "22226571"
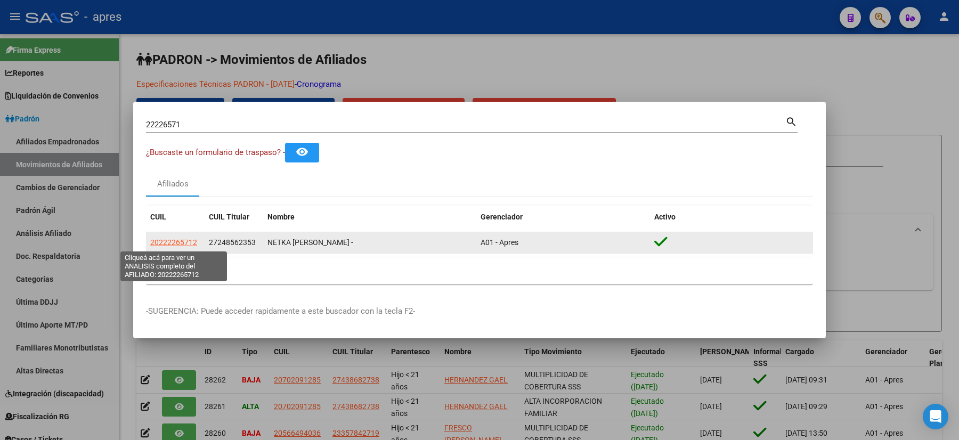
click at [175, 243] on span "20222265712" at bounding box center [173, 242] width 47 height 9
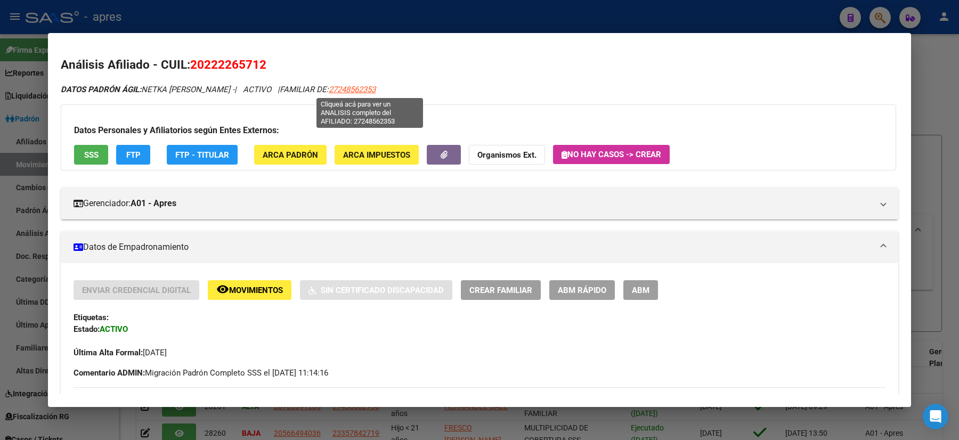
click at [375, 87] on span "27248562353" at bounding box center [352, 90] width 47 height 10
type textarea "27248562353"
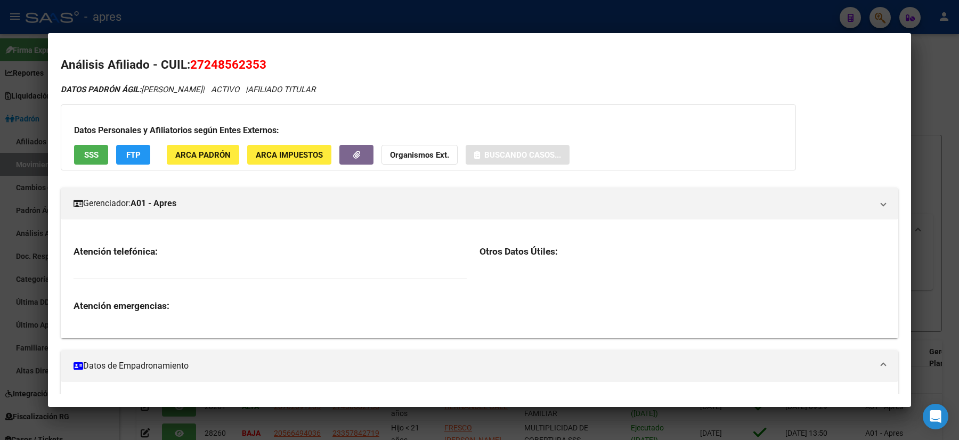
drag, startPoint x: 302, startPoint y: 62, endPoint x: 200, endPoint y: 71, distance: 102.6
click at [200, 71] on h2 "Análisis Afiliado - CUIL: 27248562353" at bounding box center [479, 65] width 837 height 18
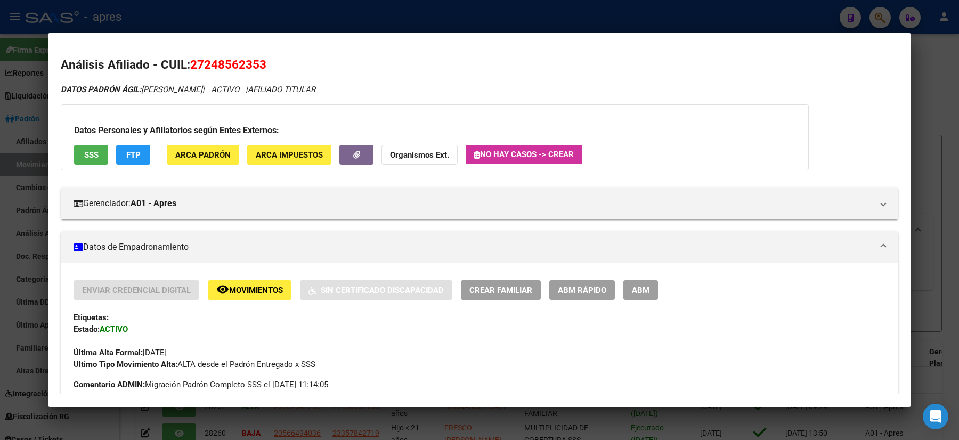
drag, startPoint x: 190, startPoint y: 64, endPoint x: 277, endPoint y: 58, distance: 88.1
click at [277, 58] on h2 "Análisis Afiliado - CUIL: 27248562353" at bounding box center [479, 65] width 837 height 18
click at [0, 290] on div at bounding box center [479, 220] width 959 height 440
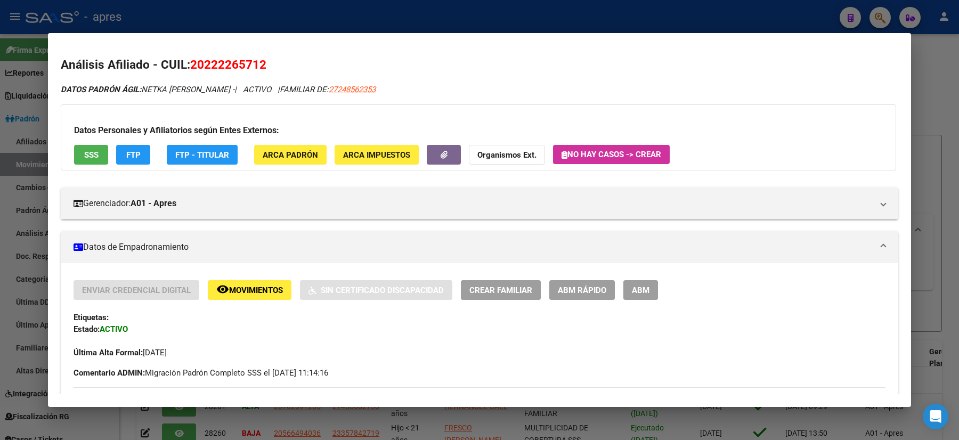
drag, startPoint x: 273, startPoint y: 58, endPoint x: 190, endPoint y: 66, distance: 83.5
click at [190, 66] on h2 "Análisis Afiliado - CUIL: 20222265712" at bounding box center [479, 65] width 837 height 18
click at [359, 91] on span "27248562353" at bounding box center [352, 90] width 47 height 10
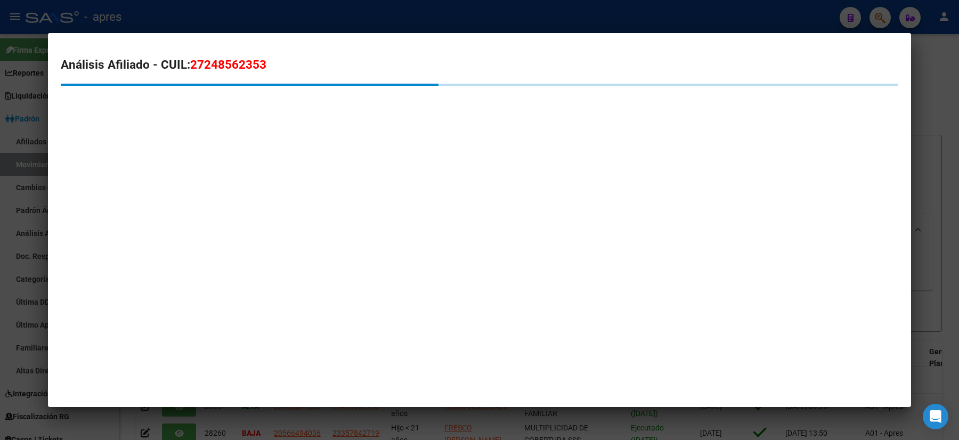
drag, startPoint x: 284, startPoint y: 77, endPoint x: 272, endPoint y: 73, distance: 12.8
click at [272, 73] on div "Análisis Afiliado - CUIL: 27248562353" at bounding box center [479, 93] width 837 height 75
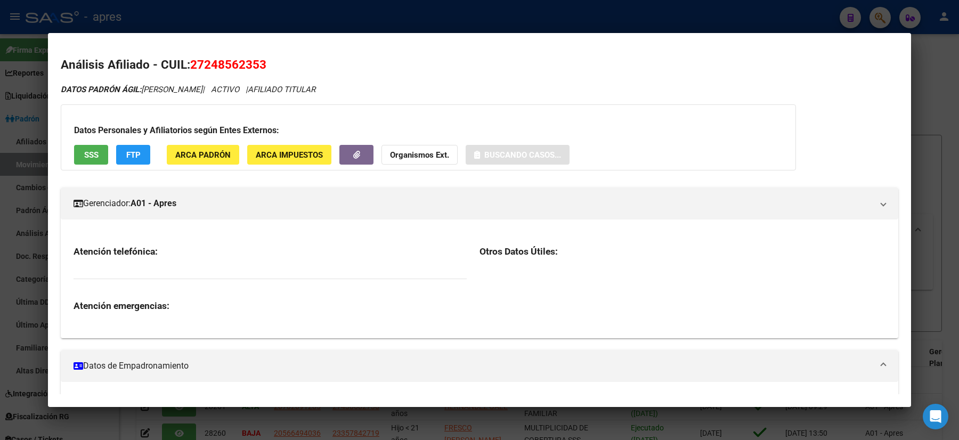
drag, startPoint x: 267, startPoint y: 70, endPoint x: 194, endPoint y: 59, distance: 73.9
click at [194, 59] on h2 "Análisis Afiliado - CUIL: 27248562353" at bounding box center [479, 65] width 837 height 18
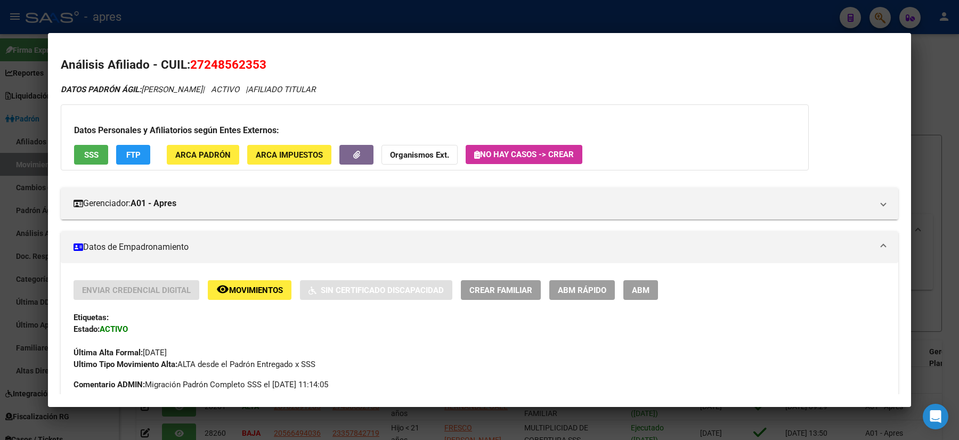
drag, startPoint x: 187, startPoint y: 67, endPoint x: 275, endPoint y: 67, distance: 87.3
click at [275, 67] on h2 "Análisis Afiliado - CUIL: 27248562353" at bounding box center [479, 65] width 837 height 18
